Goal: Navigation & Orientation: Find specific page/section

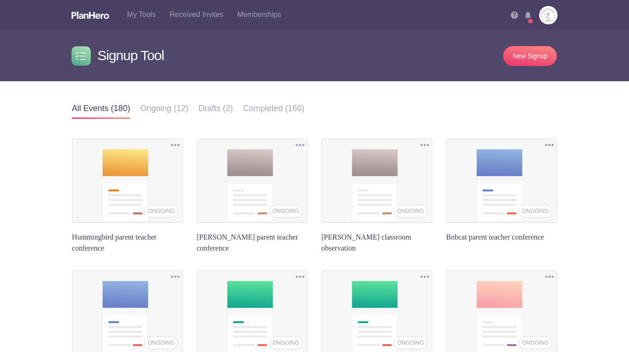
click at [532, 19] on div at bounding box center [531, 21] width 6 height 6
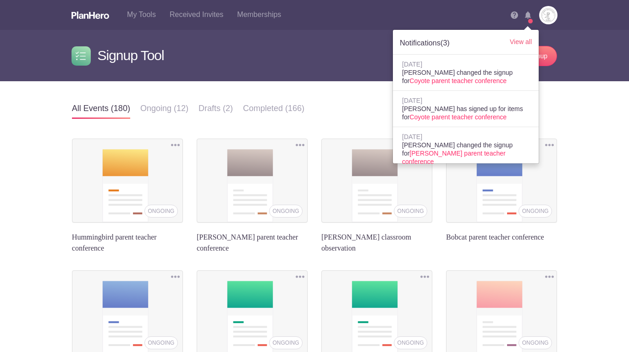
click at [566, 93] on div "All events Ongoing Draft Completed All events (180) Ongoing (12) Drafts (2) Com…" at bounding box center [314, 312] width 513 height 463
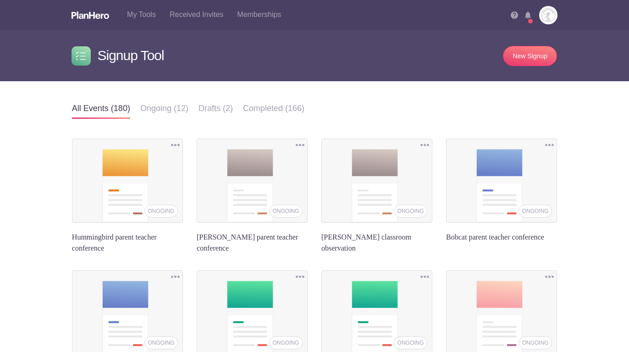
click at [531, 17] on img at bounding box center [528, 14] width 6 height 7
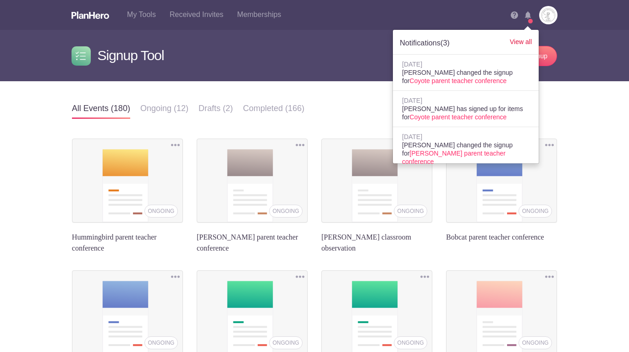
click at [529, 43] on link "View all" at bounding box center [521, 41] width 22 height 7
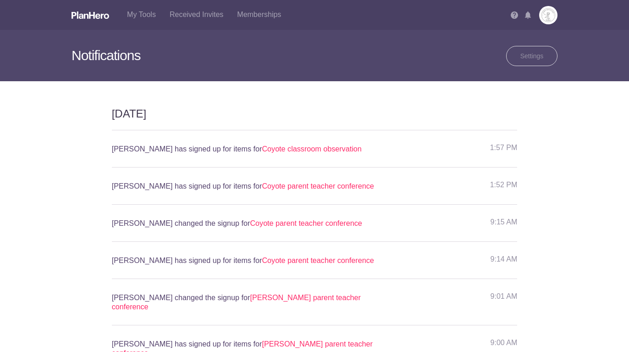
click at [105, 15] on img at bounding box center [91, 14] width 38 height 7
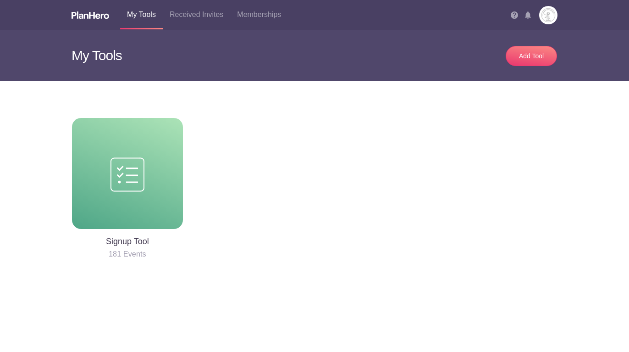
click at [138, 172] on img at bounding box center [128, 173] width 34 height 37
